Goal: Navigation & Orientation: Find specific page/section

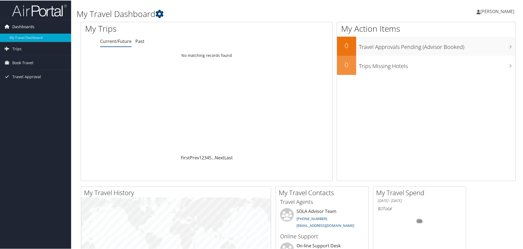
click at [28, 25] on span "Dashboards" at bounding box center [23, 26] width 22 height 14
click at [29, 40] on link "My Travel Dashboard" at bounding box center [35, 37] width 71 height 8
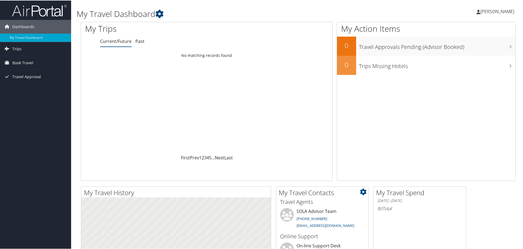
scroll to position [82, 0]
